Goal: Transaction & Acquisition: Book appointment/travel/reservation

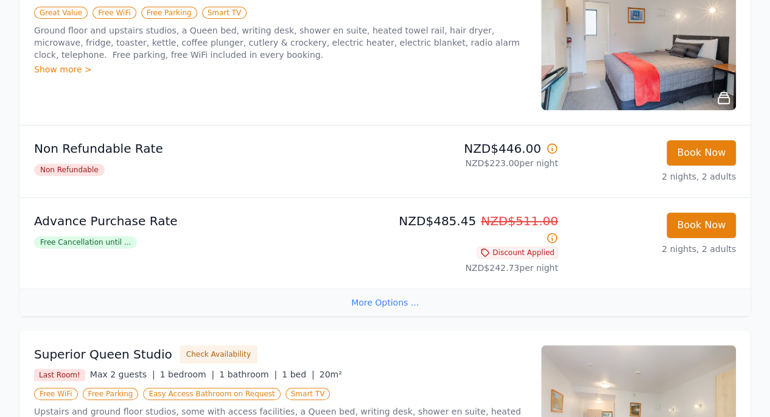
scroll to position [248, 0]
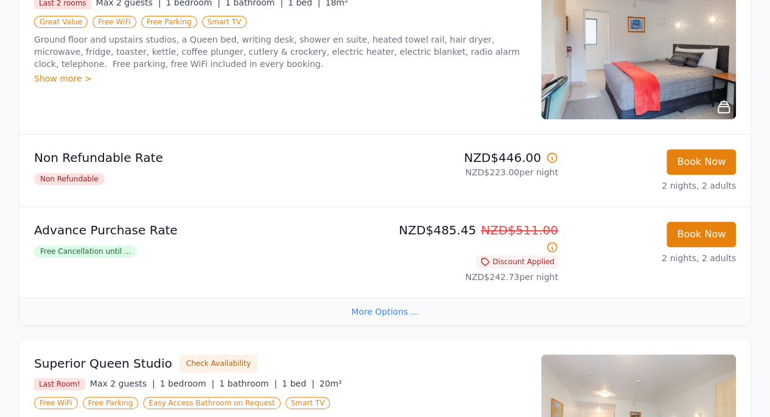
drag, startPoint x: 763, startPoint y: 172, endPoint x: 751, endPoint y: 137, distance: 37.3
click at [71, 82] on div "Show more >" at bounding box center [280, 78] width 492 height 12
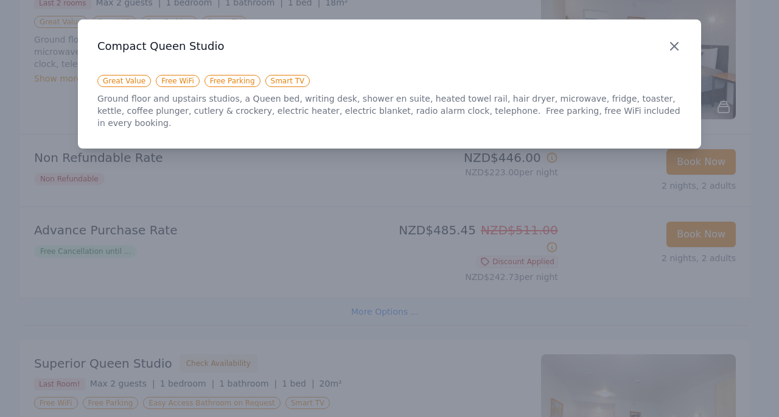
click at [669, 53] on icon "button" at bounding box center [674, 46] width 15 height 15
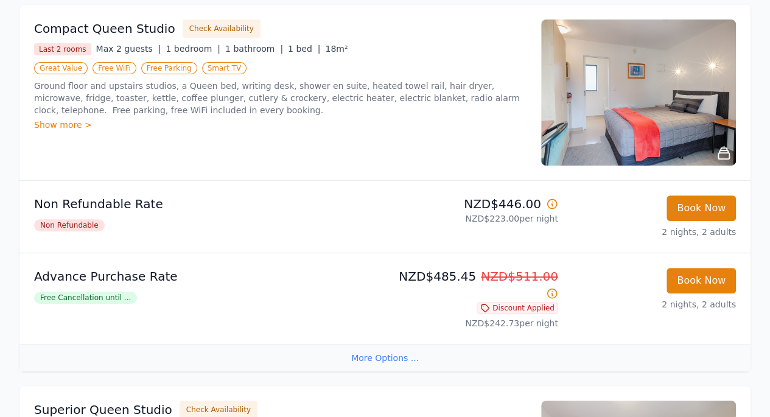
scroll to position [203, 0]
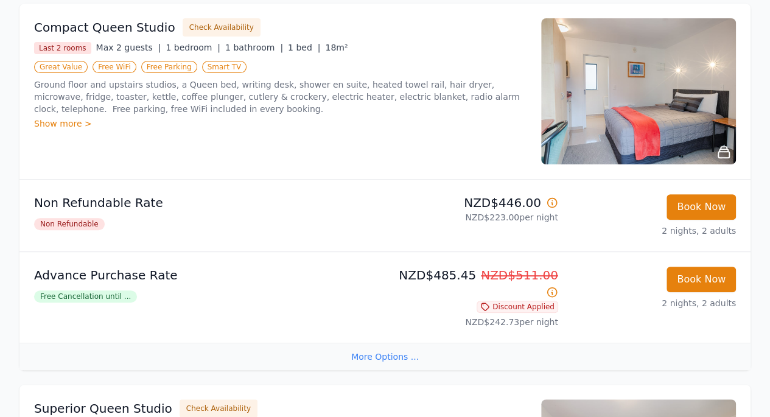
click at [680, 79] on img at bounding box center [638, 91] width 195 height 146
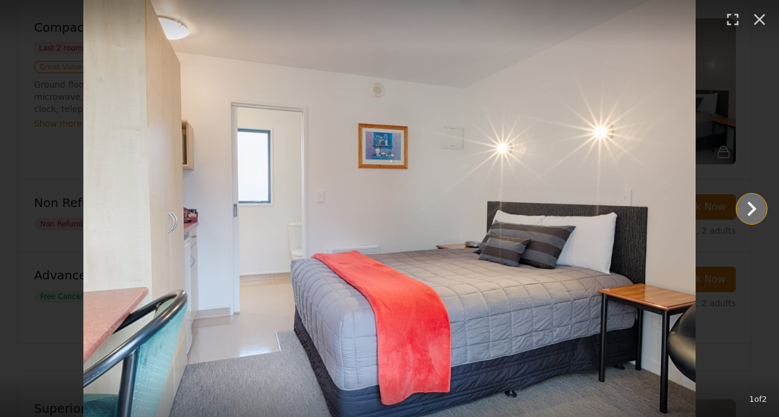
click at [669, 209] on main at bounding box center [389, 208] width 779 height 417
click at [754, 207] on icon "Show slide 2 of 2" at bounding box center [751, 208] width 29 height 29
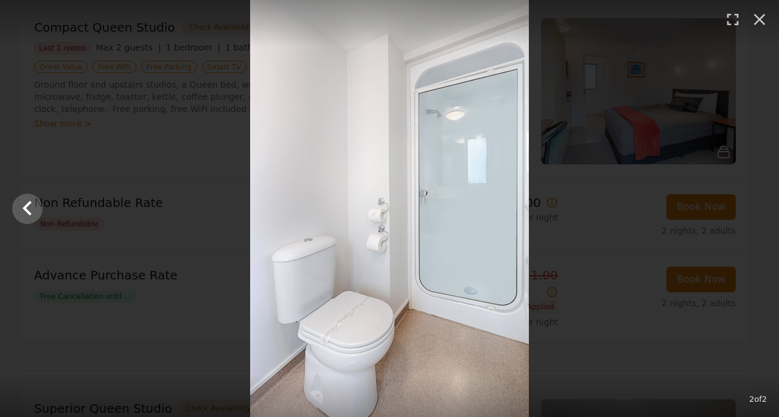
click at [503, 252] on img at bounding box center [389, 208] width 279 height 417
click at [641, 125] on div at bounding box center [389, 208] width 779 height 417
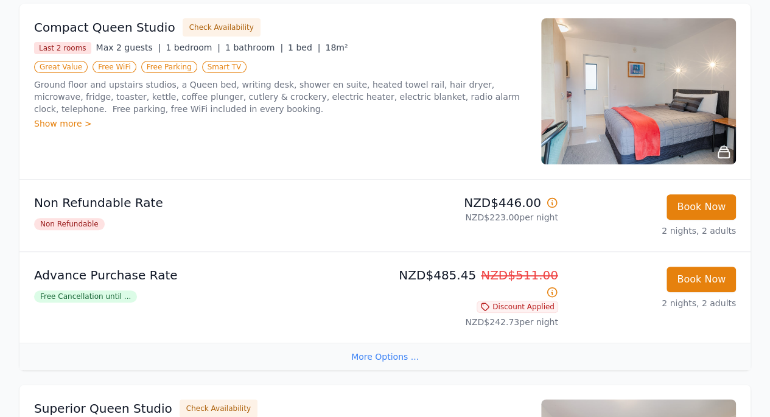
click at [720, 156] on icon at bounding box center [723, 152] width 11 height 11
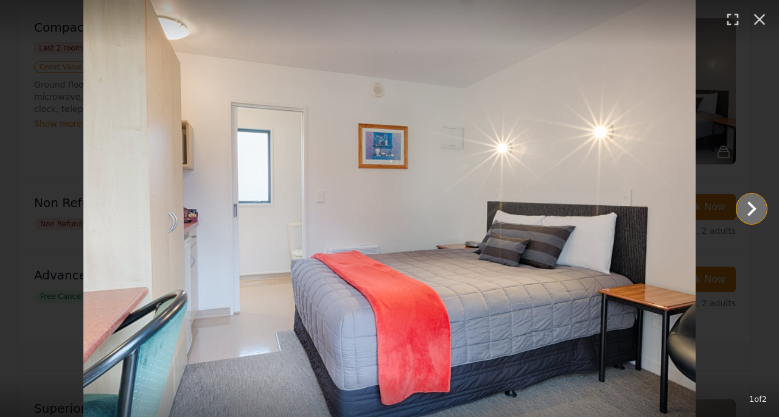
click at [743, 214] on icon "Show slide 2 of 2" at bounding box center [751, 208] width 29 height 29
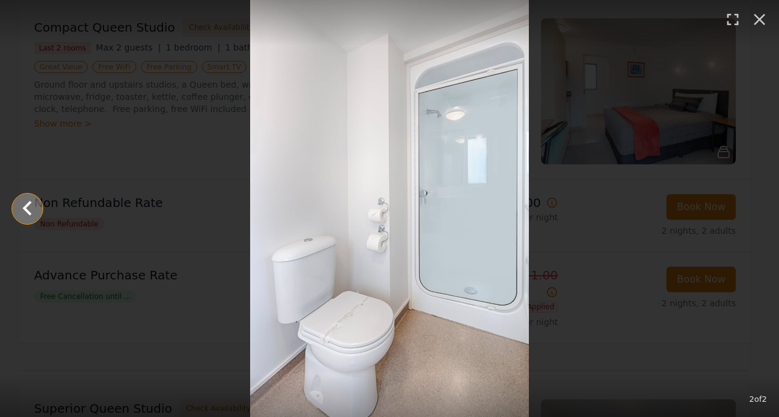
click at [23, 214] on icon "Show slide 1 of 2" at bounding box center [27, 208] width 29 height 29
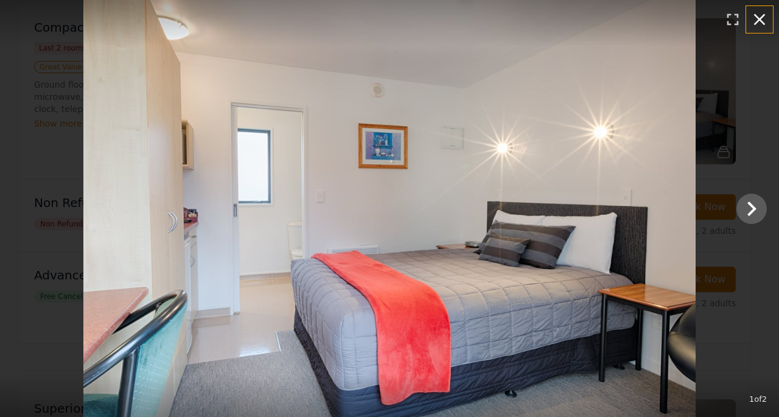
click at [762, 21] on icon "button" at bounding box center [759, 19] width 19 height 19
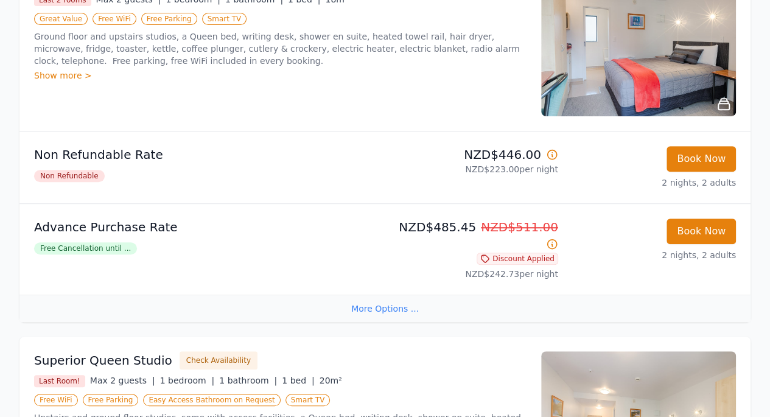
scroll to position [279, 0]
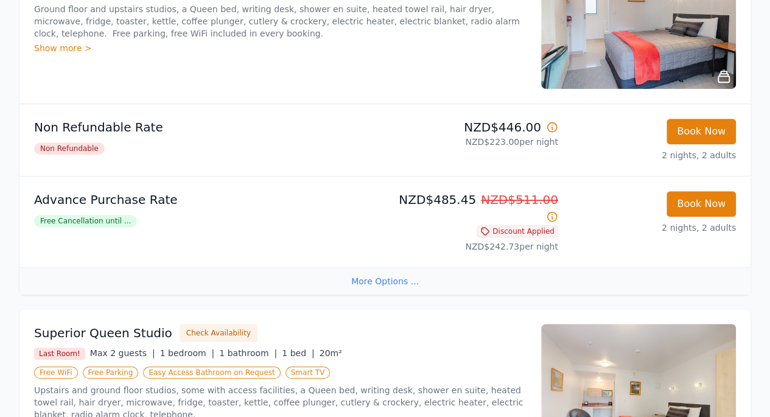
click at [398, 267] on div "More Options ..." at bounding box center [384, 280] width 731 height 27
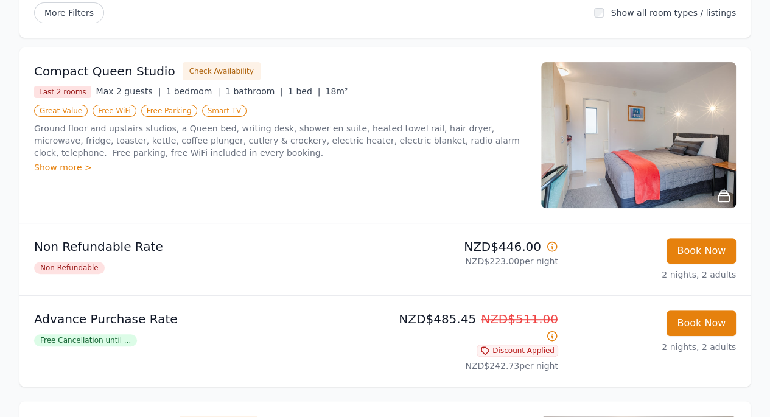
scroll to position [0, 0]
